Goal: Information Seeking & Learning: Learn about a topic

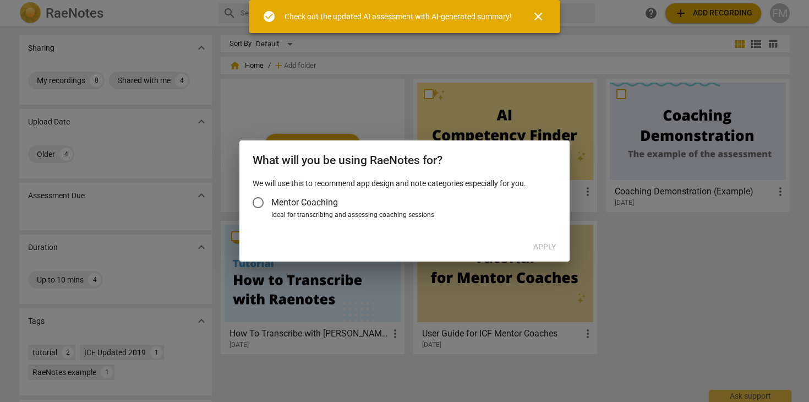
click at [258, 205] on input "Mentor Coaching" at bounding box center [258, 202] width 26 height 26
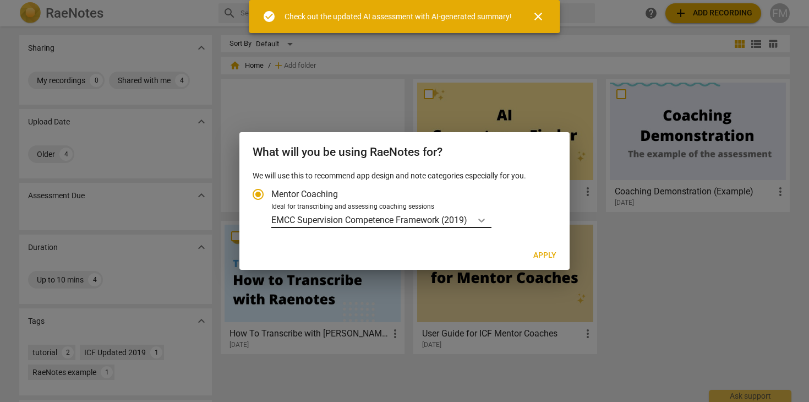
click at [482, 217] on icon "Account type" at bounding box center [481, 220] width 11 height 11
click at [0, 0] on input "Ideal for transcribing and assessing coaching sessions EMCC Supervision Compete…" at bounding box center [0, 0] width 0 height 0
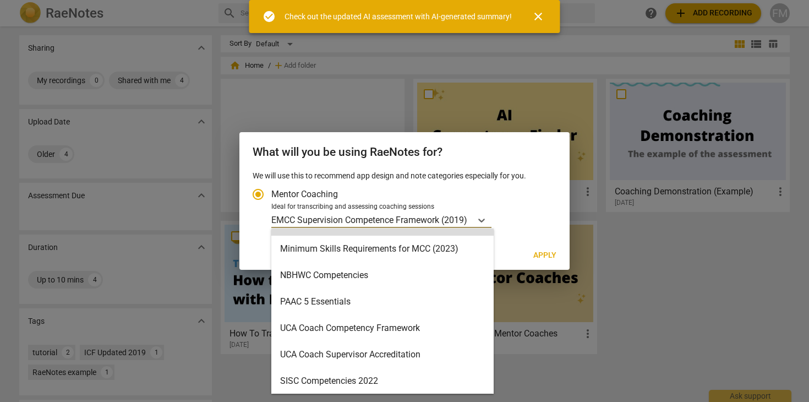
scroll to position [262, 0]
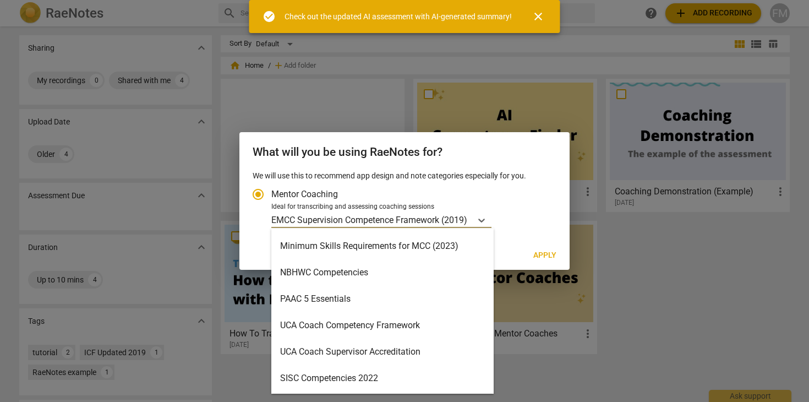
click at [356, 379] on div "SISC Competencies 2022" at bounding box center [382, 378] width 222 height 26
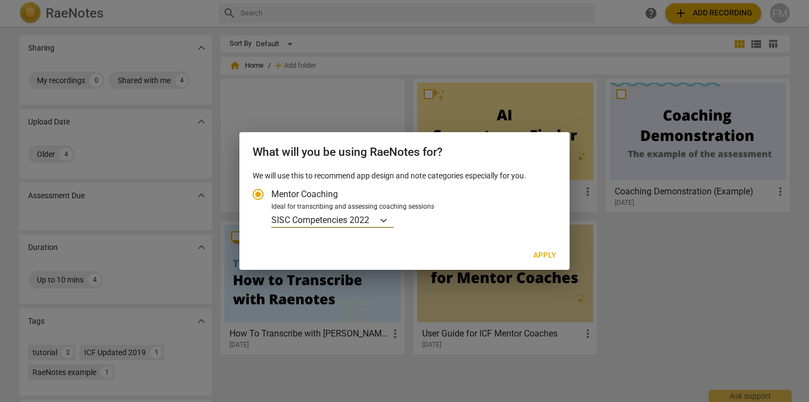
click at [549, 252] on span "Apply" at bounding box center [544, 255] width 23 height 11
radio input "false"
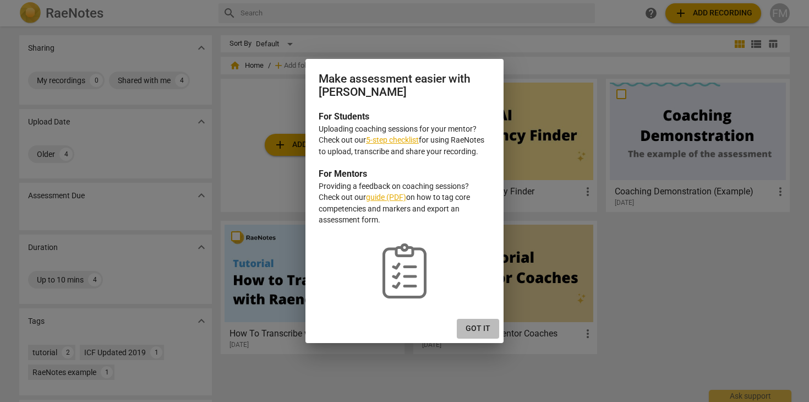
click at [479, 327] on span "Got it" at bounding box center [478, 328] width 25 height 11
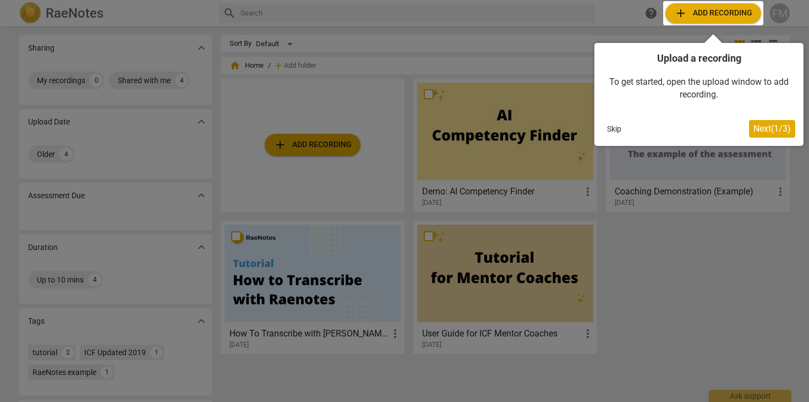
click at [197, 152] on div at bounding box center [404, 201] width 809 height 402
click at [618, 127] on button "Skip" at bounding box center [614, 129] width 23 height 17
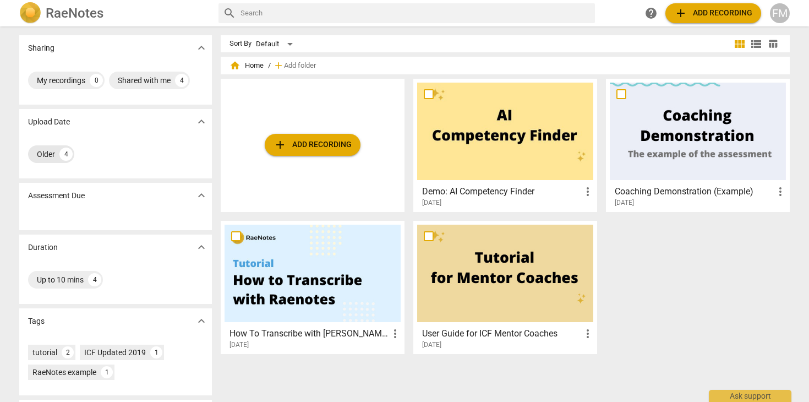
click at [60, 154] on div "4" at bounding box center [65, 154] width 13 height 13
click at [198, 122] on span "expand_more" at bounding box center [201, 121] width 13 height 13
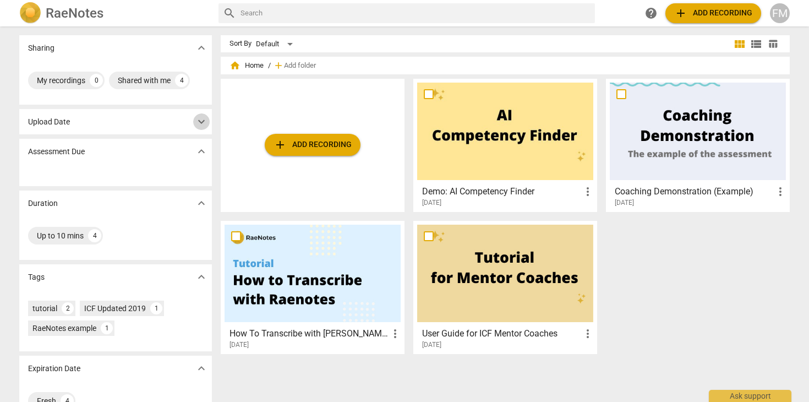
click at [198, 122] on span "expand_more" at bounding box center [201, 121] width 13 height 13
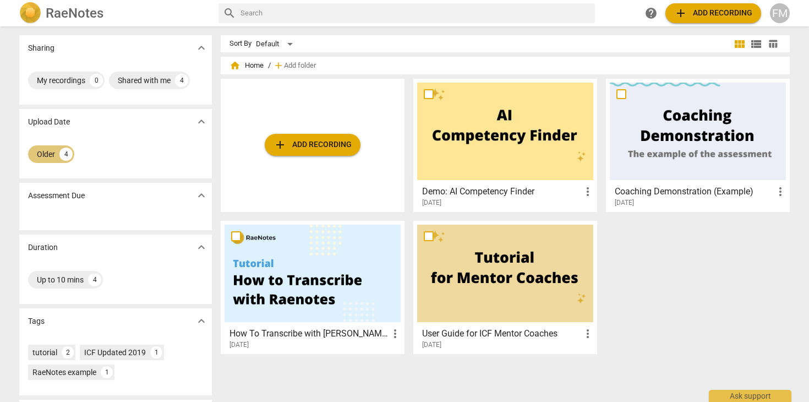
click at [45, 151] on div "Older" at bounding box center [46, 154] width 18 height 11
click at [199, 199] on span "expand_more" at bounding box center [201, 195] width 13 height 13
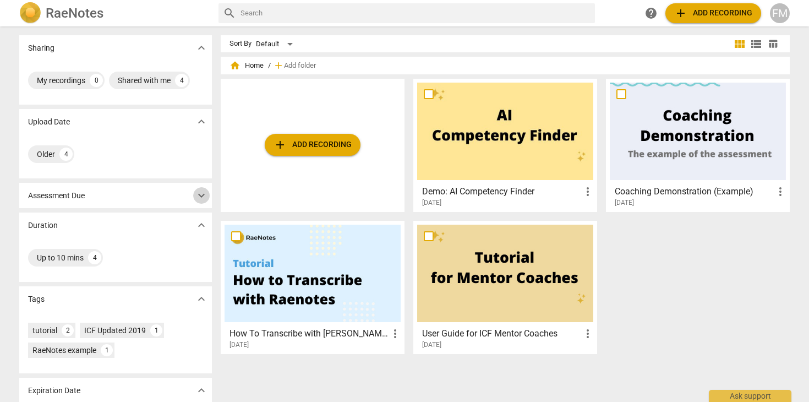
click at [199, 199] on span "expand_more" at bounding box center [201, 195] width 13 height 13
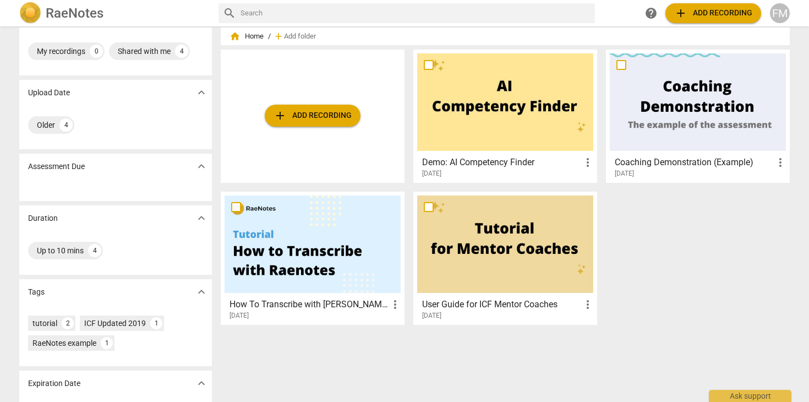
scroll to position [32, 0]
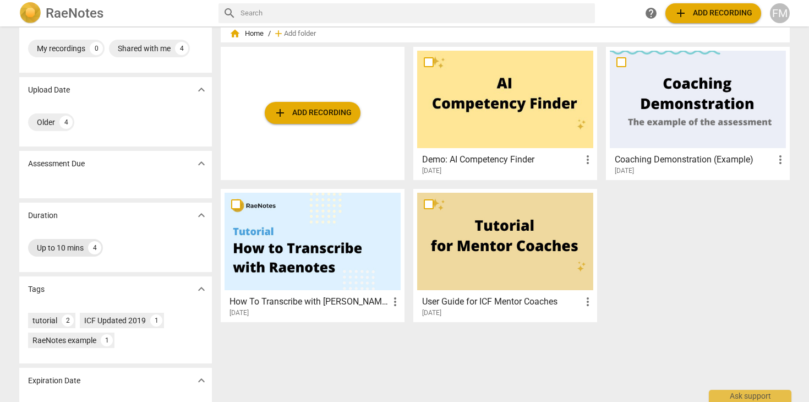
click at [96, 248] on div "4" at bounding box center [94, 247] width 13 height 13
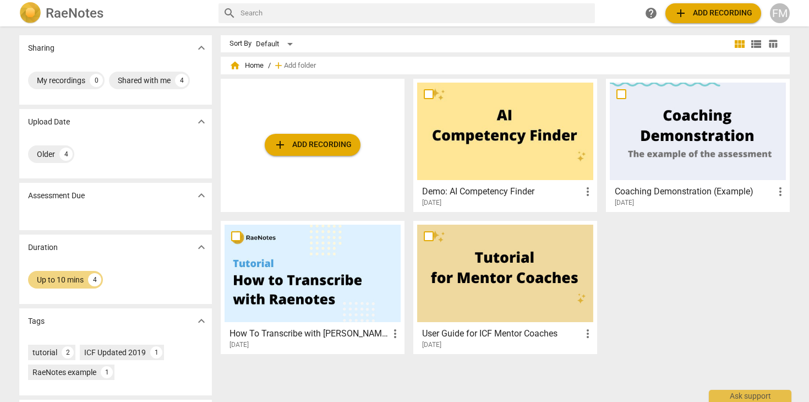
click at [712, 140] on div at bounding box center [698, 131] width 176 height 97
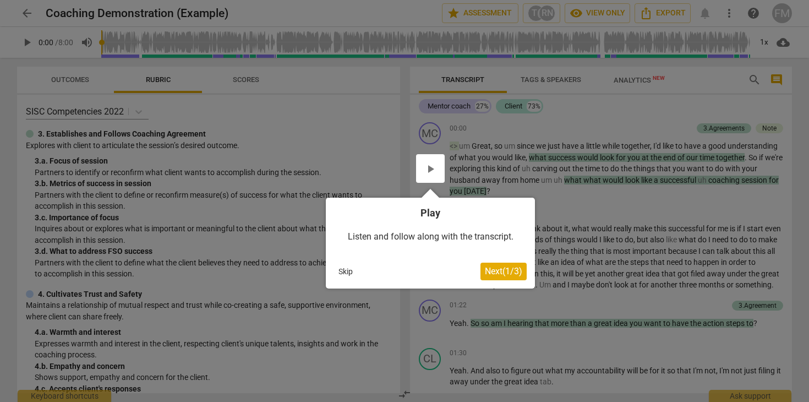
click at [502, 271] on span "Next ( 1 / 3 )" at bounding box center [503, 271] width 37 height 10
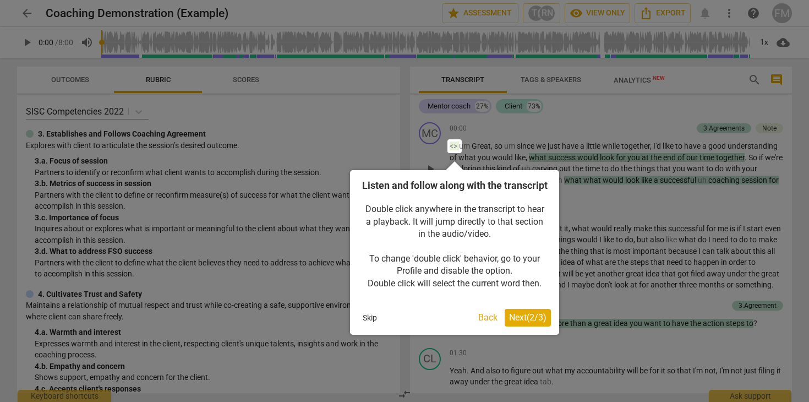
click at [524, 323] on span "Next ( 2 / 3 )" at bounding box center [527, 317] width 37 height 10
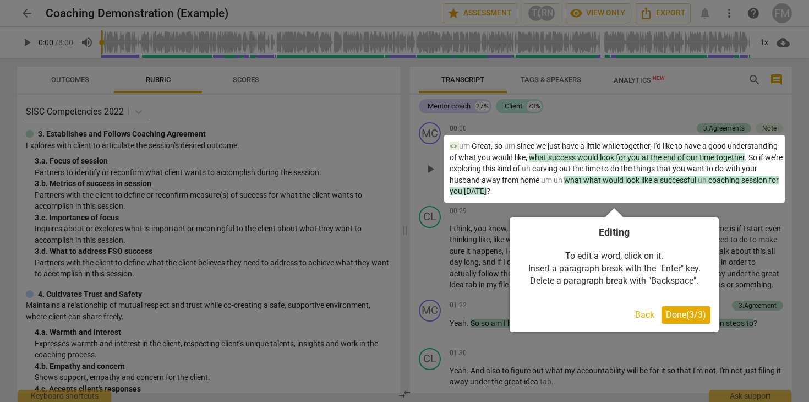
click at [684, 315] on span "Done ( 3 / 3 )" at bounding box center [686, 314] width 40 height 10
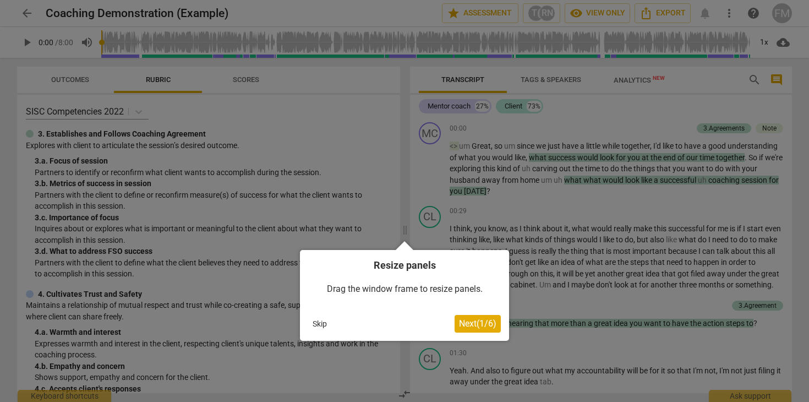
click at [483, 324] on span "Next ( 1 / 6 )" at bounding box center [477, 323] width 37 height 10
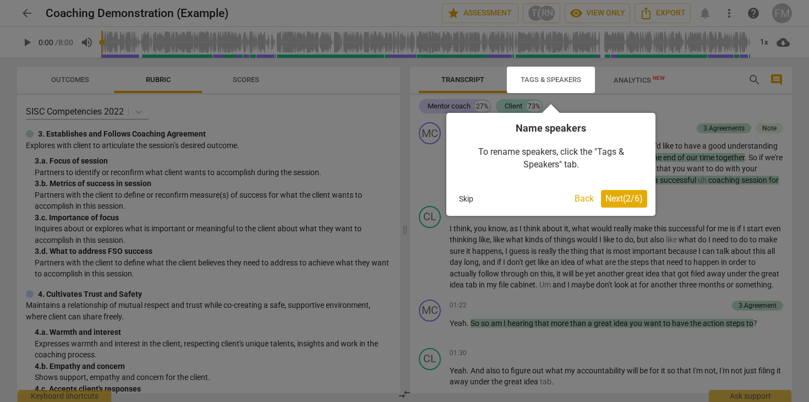
click at [629, 199] on span "Next ( 2 / 6 )" at bounding box center [624, 198] width 37 height 10
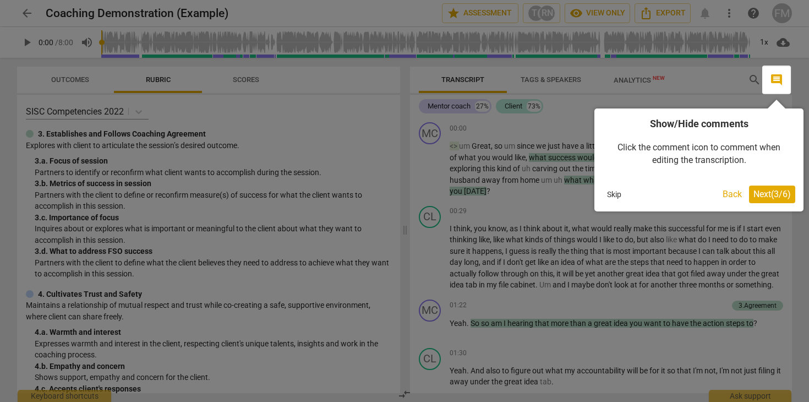
click at [773, 191] on span "Next ( 3 / 6 )" at bounding box center [772, 194] width 37 height 10
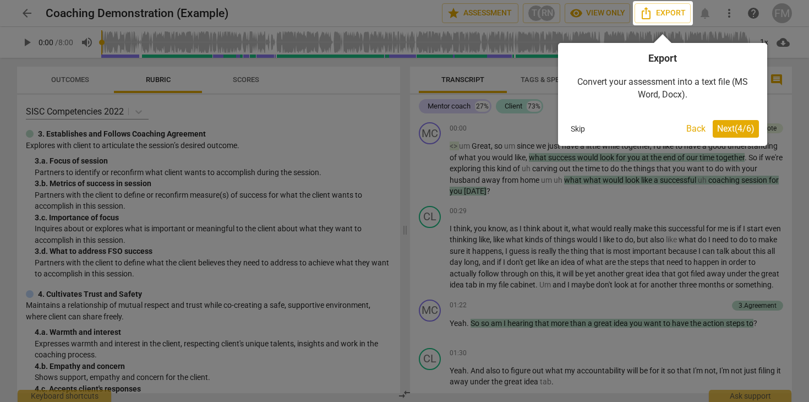
click at [735, 130] on span "Next ( 4 / 6 )" at bounding box center [735, 128] width 37 height 10
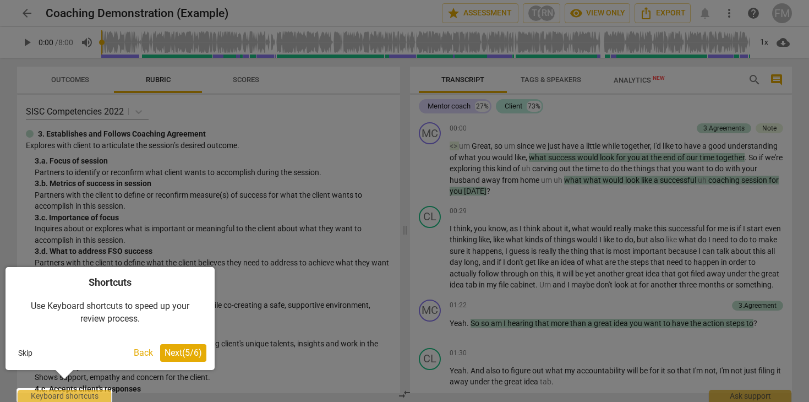
click at [178, 358] on span "Next ( 5 / 6 )" at bounding box center [183, 352] width 37 height 10
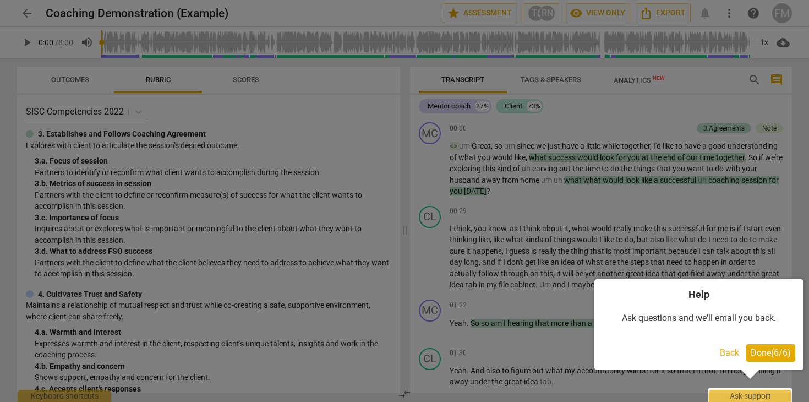
click at [774, 352] on span "Done ( 6 / 6 )" at bounding box center [771, 352] width 40 height 10
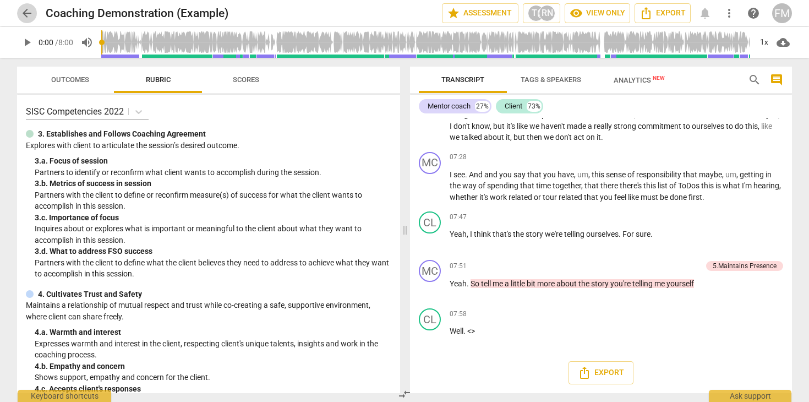
click at [23, 11] on span "arrow_back" at bounding box center [26, 13] width 13 height 13
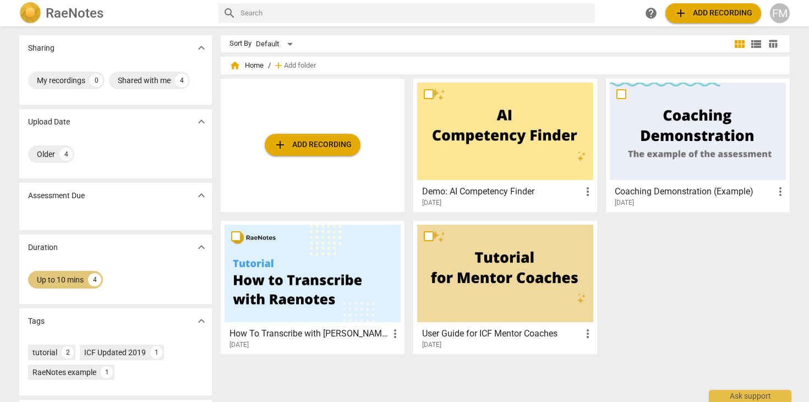
click at [67, 281] on div "Up to 10 mins" at bounding box center [60, 279] width 47 height 11
